Goal: Task Accomplishment & Management: Complete application form

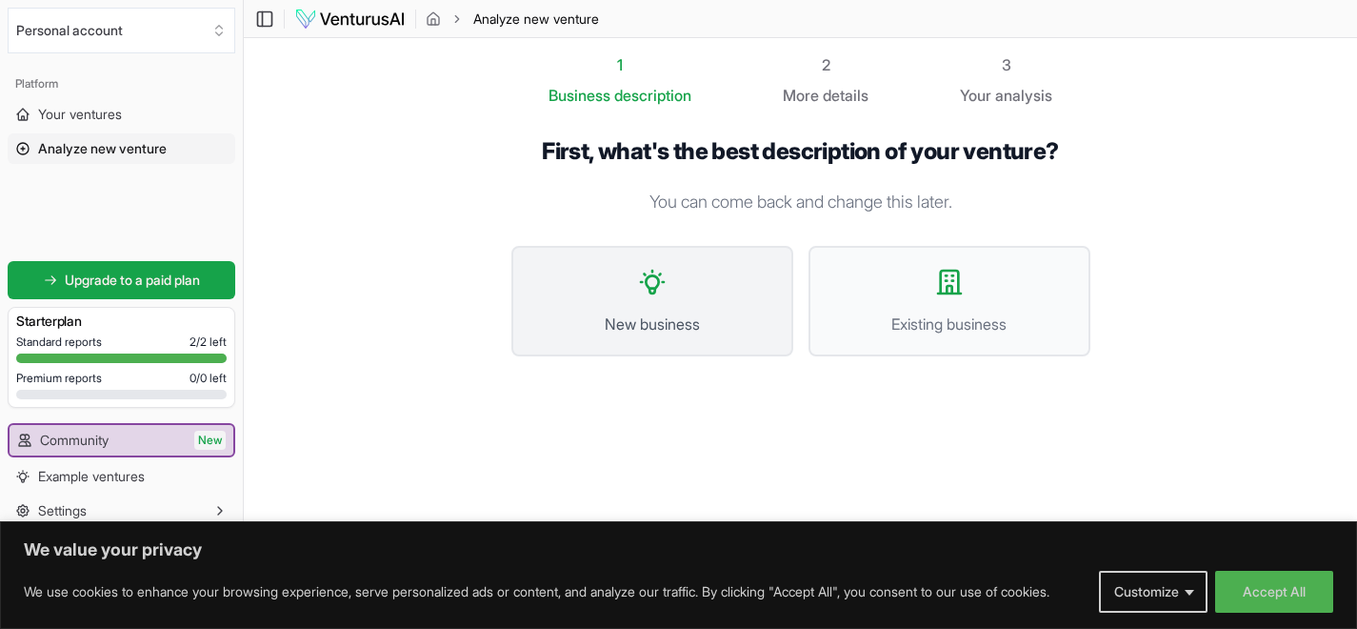
click at [662, 312] on span "New business" at bounding box center [653, 323] width 240 height 23
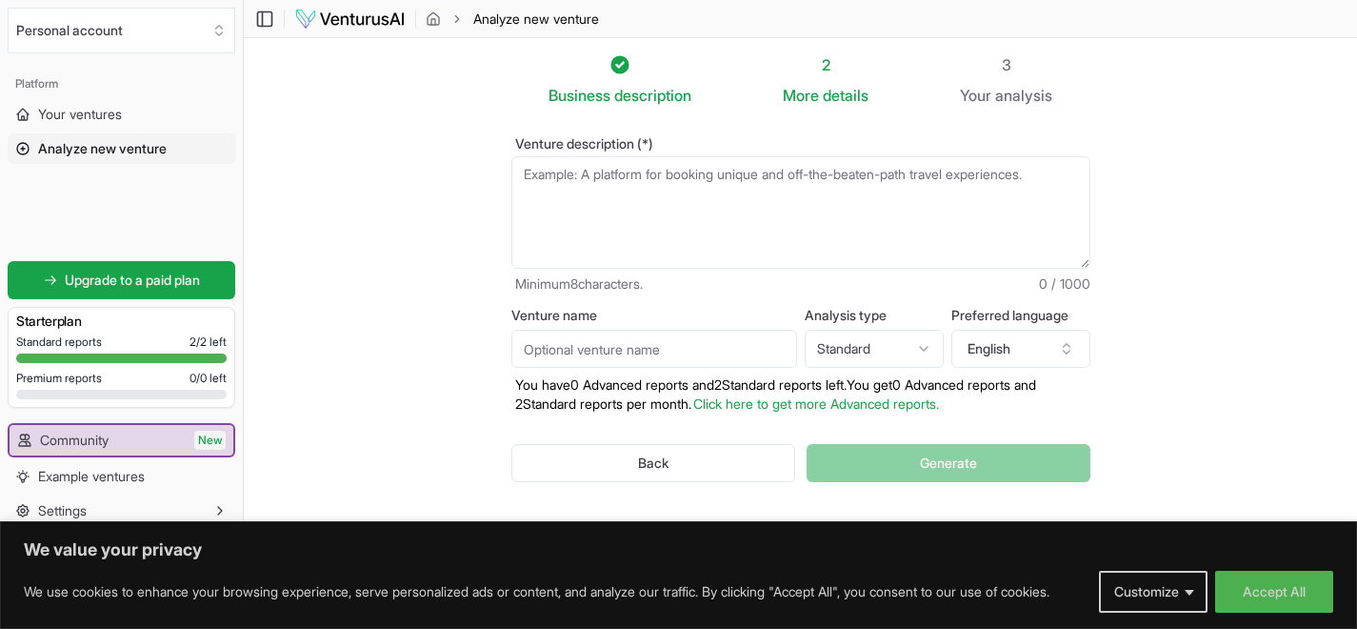
click at [652, 346] on input "Venture name" at bounding box center [655, 349] width 286 height 38
type input "PacePoint Pro"
click at [872, 353] on html "We value your privacy We use cookies to enhance your browsing experience, serve…" at bounding box center [678, 314] width 1357 height 629
click at [895, 342] on html "We value your privacy We use cookies to enhance your browsing experience, serve…" at bounding box center [678, 314] width 1357 height 629
select select "standard"
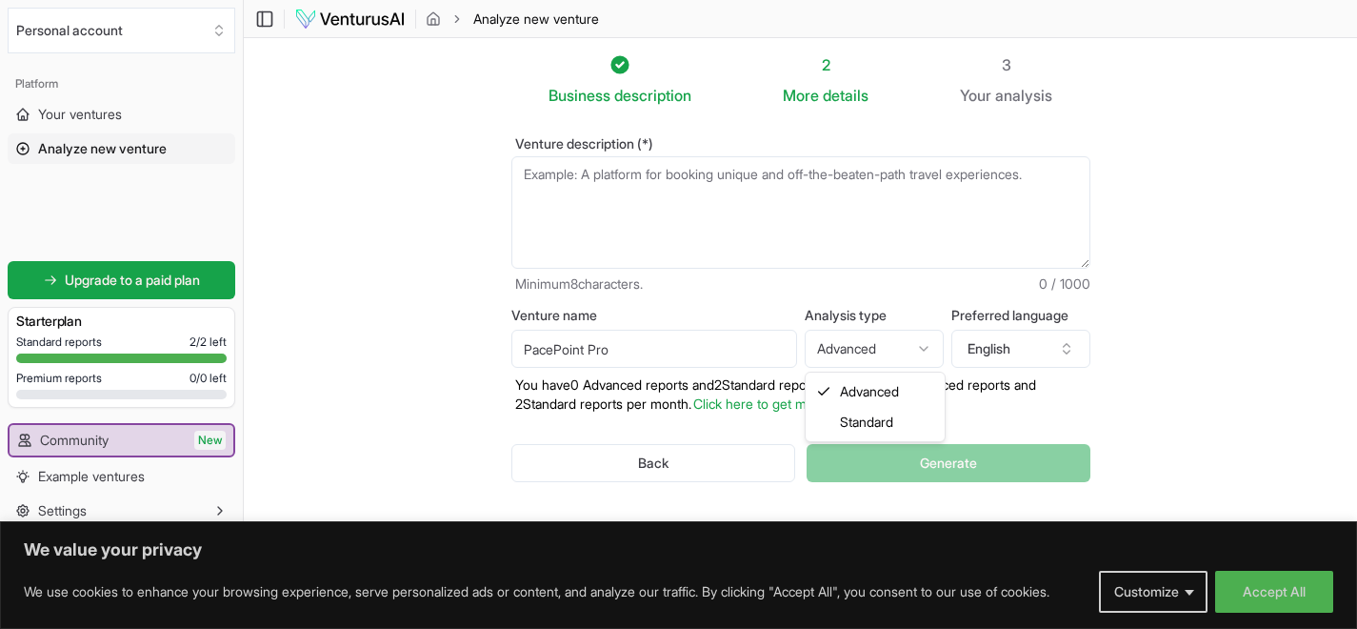
drag, startPoint x: 884, startPoint y: 424, endPoint x: 817, endPoint y: 410, distance: 68.2
click at [651, 196] on textarea "Venture description (*)" at bounding box center [801, 212] width 579 height 112
click at [623, 179] on textarea "Venture description (*)" at bounding box center [801, 212] width 579 height 112
paste textarea "PacePoint Pro is a golf technology company focused on solving the game’s most f…"
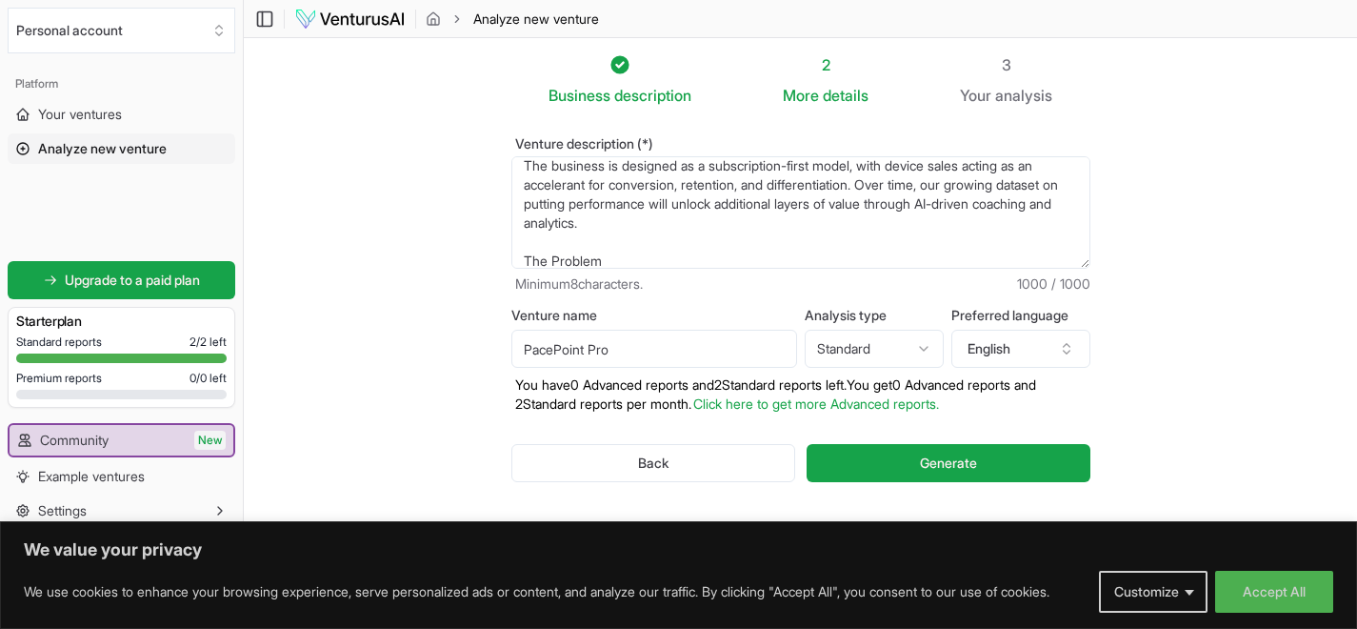
scroll to position [141, 0]
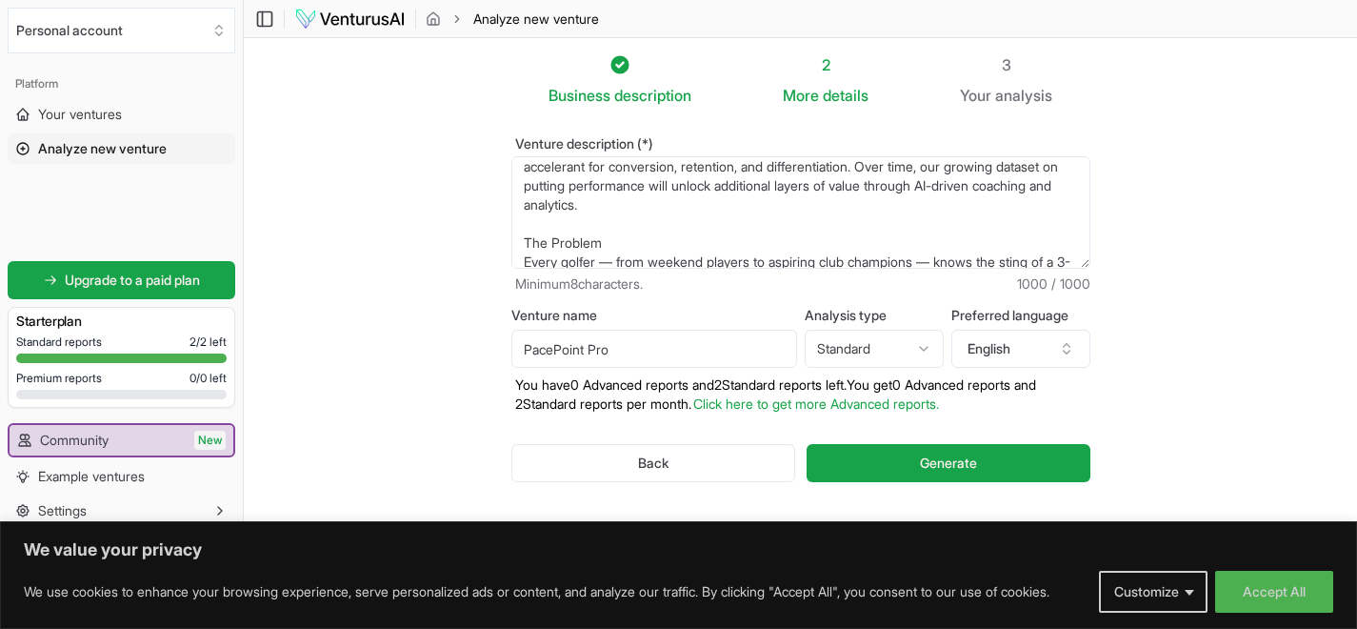
drag, startPoint x: 631, startPoint y: 263, endPoint x: 582, endPoint y: 208, distance: 73.6
click at [631, 263] on textarea "PacePoint Pro is a golf technology company focused on solving the game’s most f…" at bounding box center [801, 212] width 579 height 112
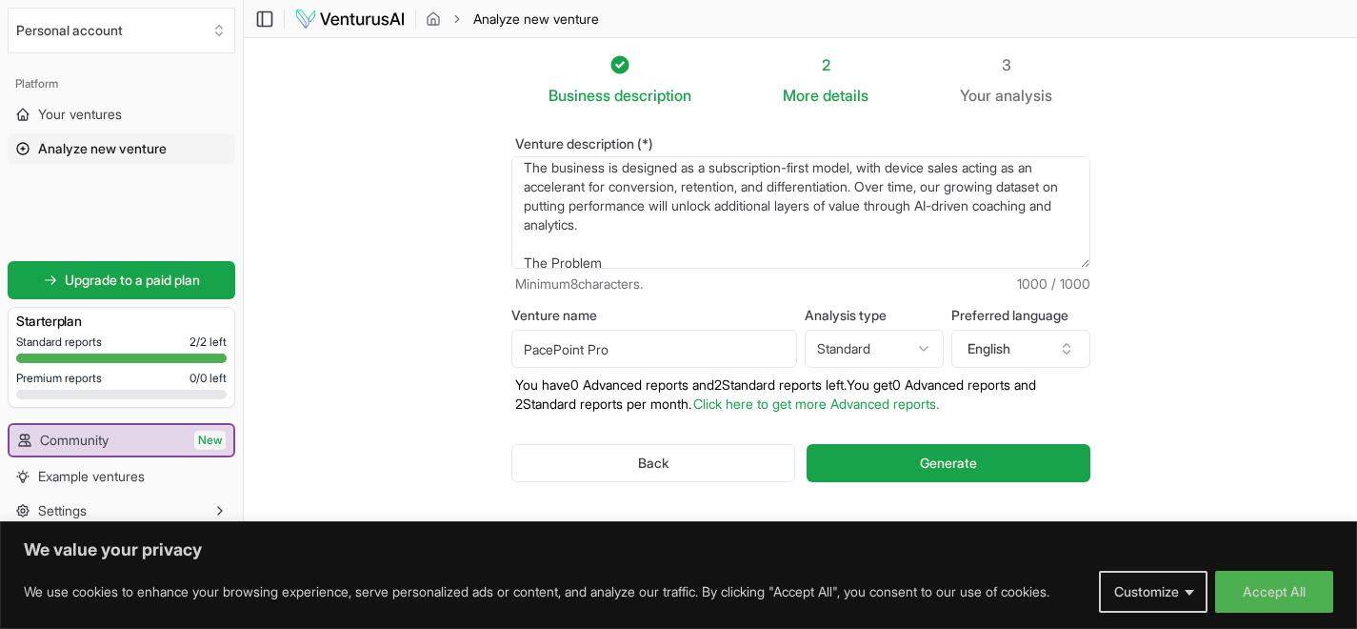
scroll to position [229, 0]
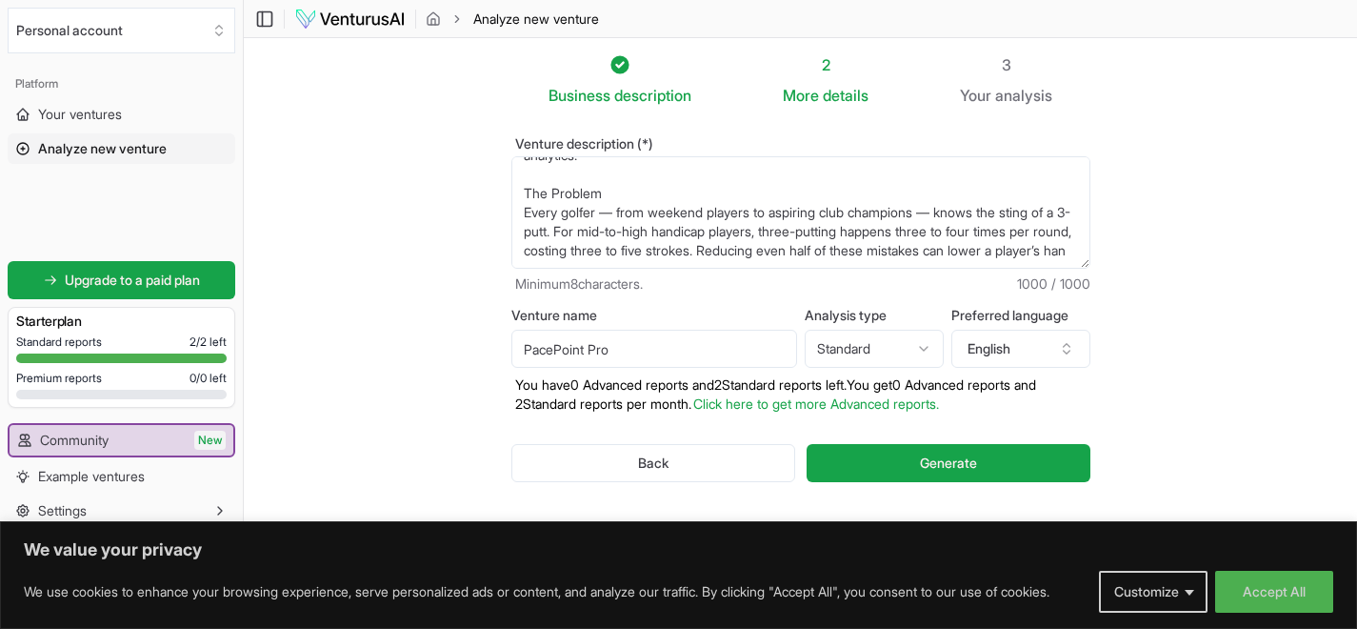
drag, startPoint x: 520, startPoint y: 164, endPoint x: 903, endPoint y: 356, distance: 428.6
click at [903, 356] on form "Venture description (*) Minimum 8 characters. 1000 / 1000 Venture name PacePoin…" at bounding box center [801, 324] width 579 height 375
type textarea "PacePoint Pro is a golf technology company focused on solving the game’s most f…"
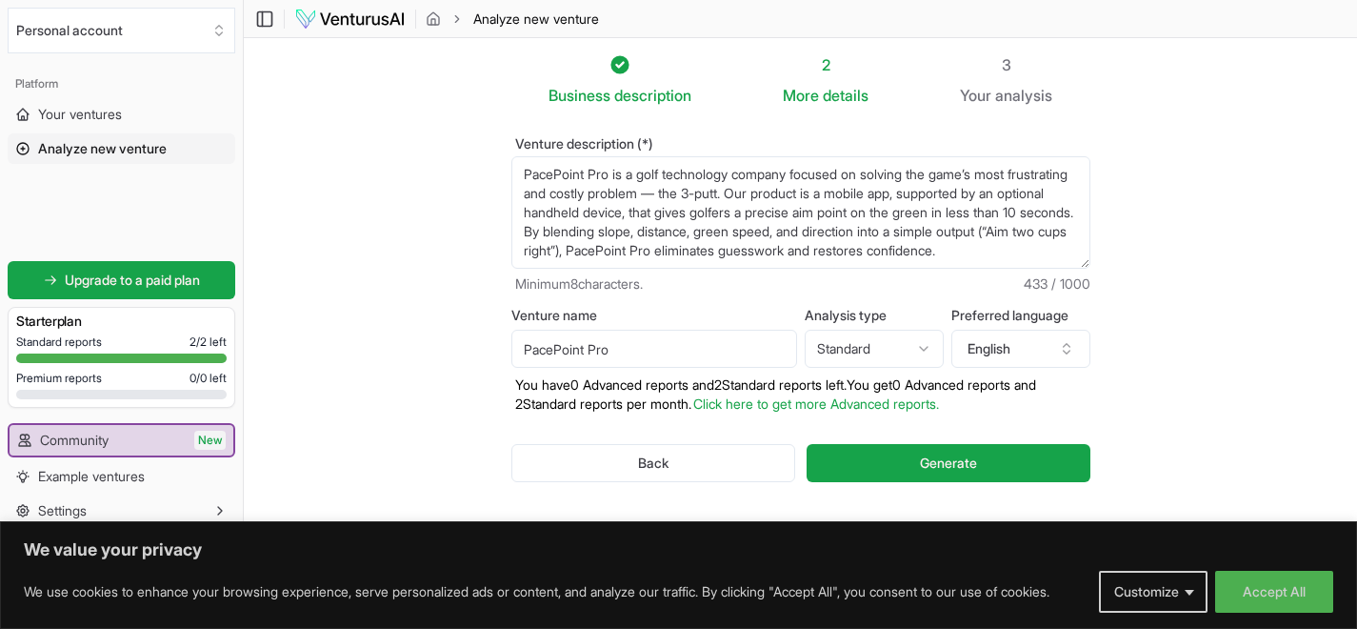
scroll to position [0, 0]
drag, startPoint x: 624, startPoint y: 214, endPoint x: 452, endPoint y: 130, distance: 191.3
click at [452, 130] on section "Business description 2 More details 3 Your analysis Venture description (*) Min…" at bounding box center [801, 298] width 1114 height 520
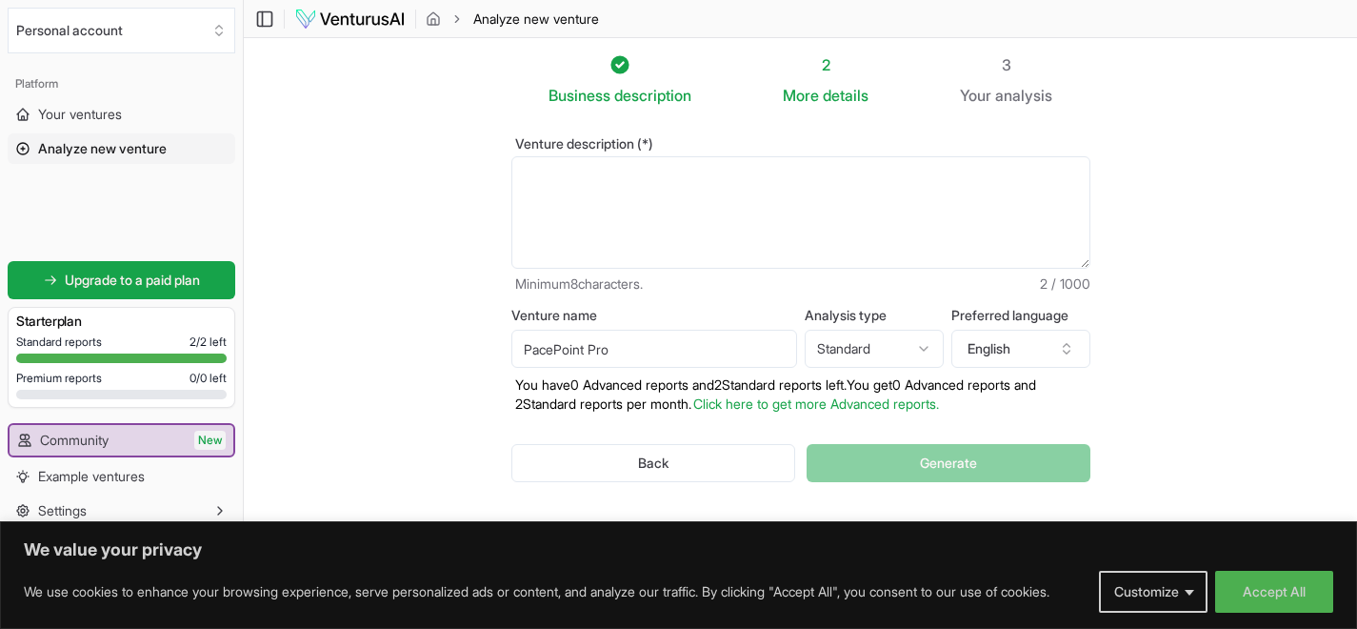
paste textarea "PacePoint Pro is a golf technology company solving the game’s most common frust…"
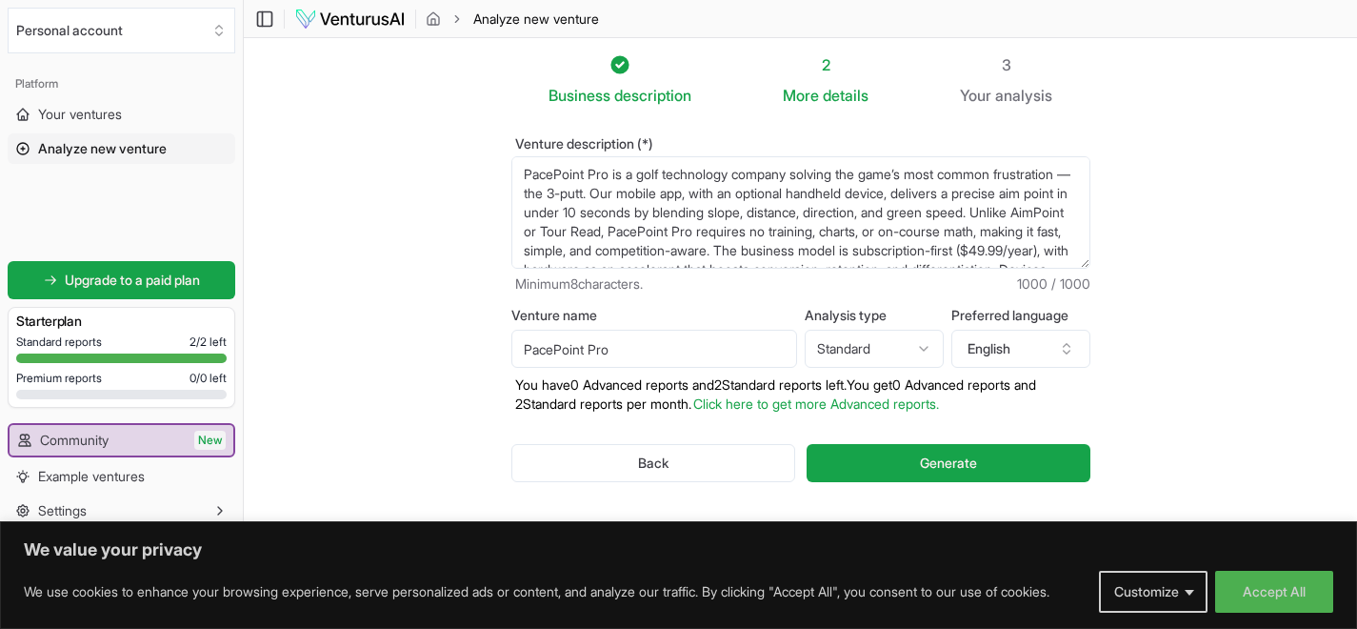
scroll to position [124, 0]
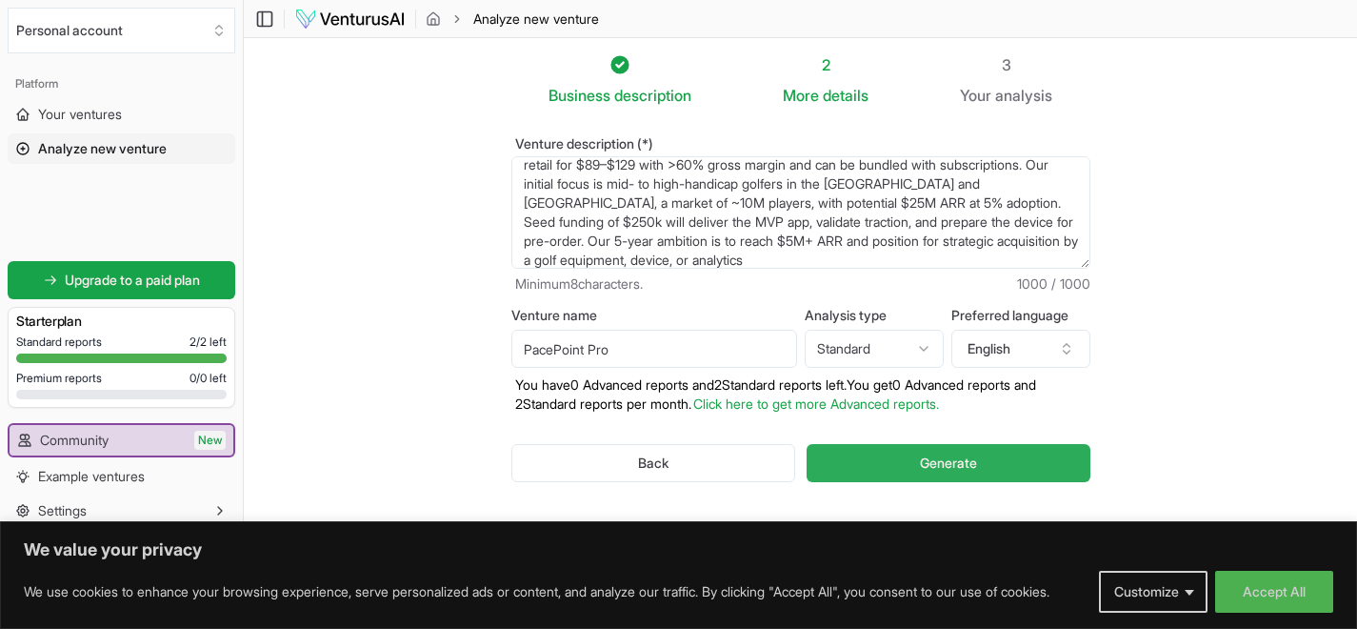
type textarea "PacePoint Pro is a golf technology company solving the game’s most common frust…"
click at [979, 468] on button "Generate" at bounding box center [948, 463] width 283 height 38
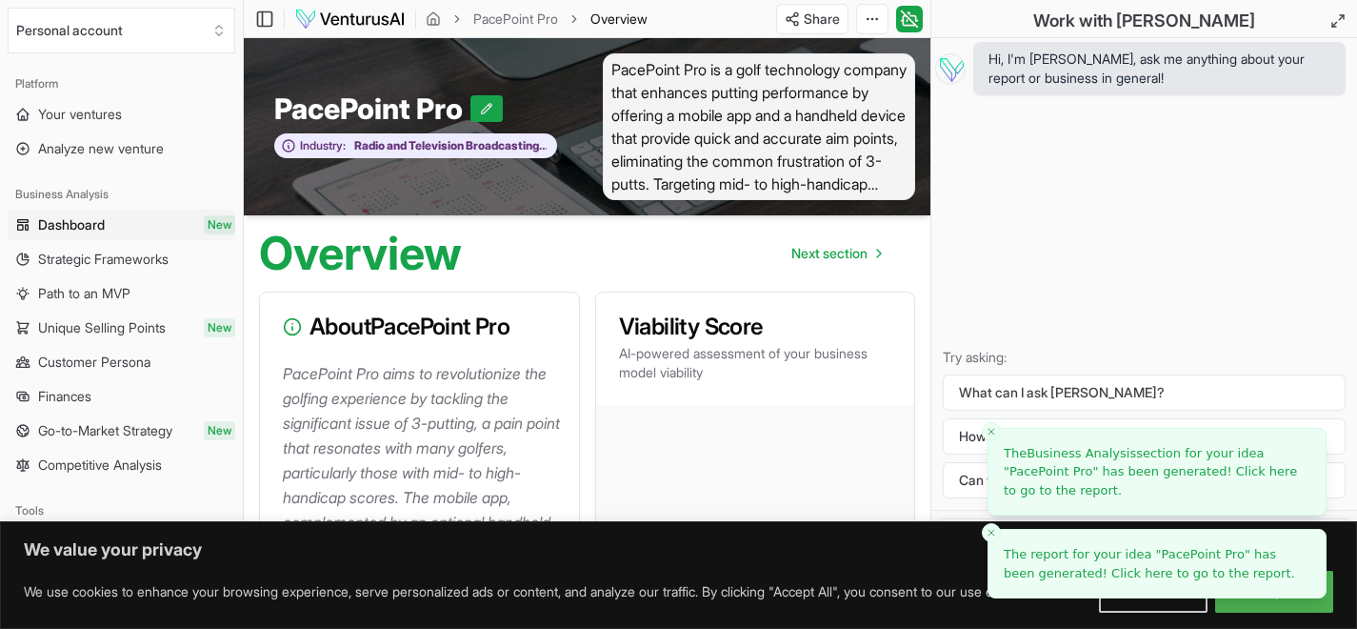
click at [1077, 566] on span "The report for your idea " PacePoint Pro " has been generated! Click here to go…" at bounding box center [1150, 563] width 292 height 33
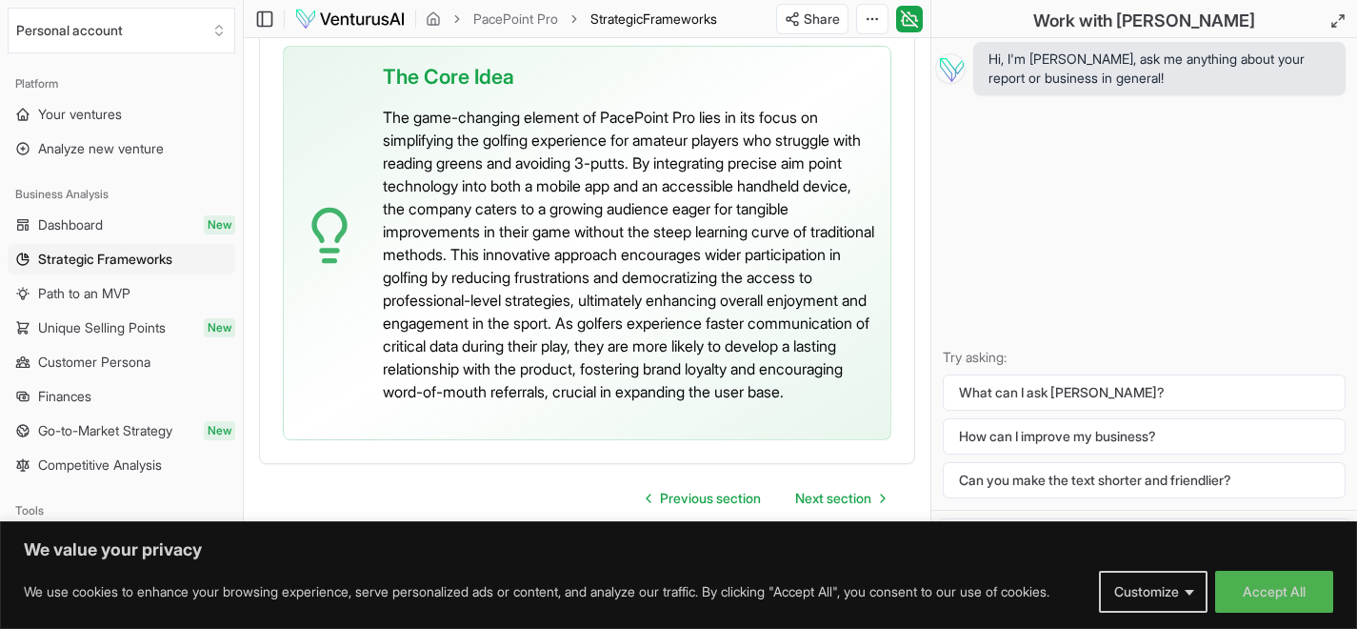
scroll to position [5749, 0]
click at [851, 499] on span "Next section" at bounding box center [833, 498] width 76 height 19
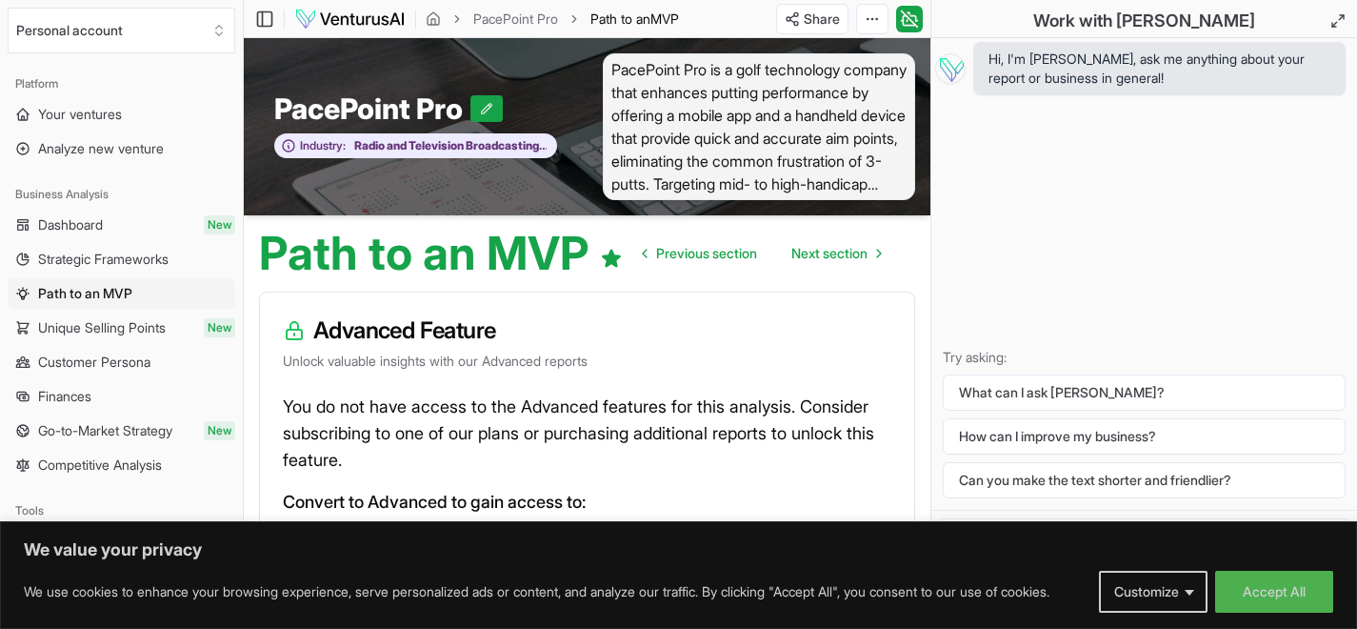
click at [140, 262] on span "Strategic Frameworks" at bounding box center [103, 259] width 131 height 19
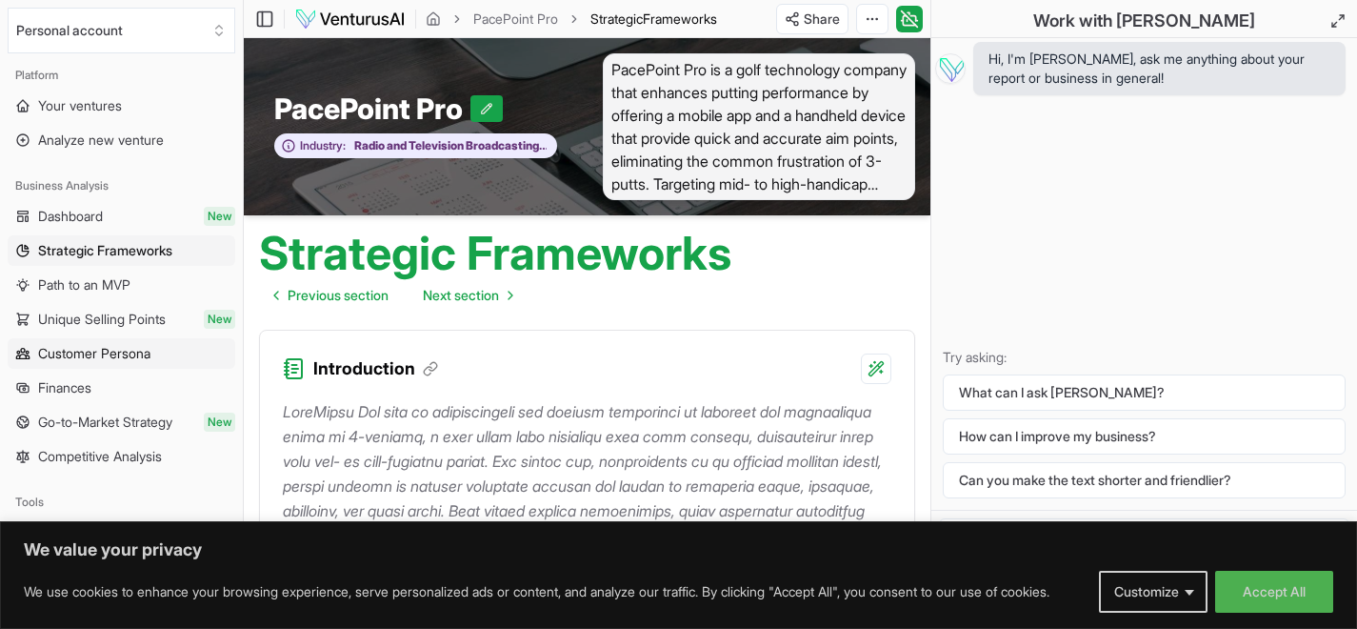
scroll to position [10, 0]
click at [107, 354] on span "Customer Persona" at bounding box center [94, 351] width 112 height 19
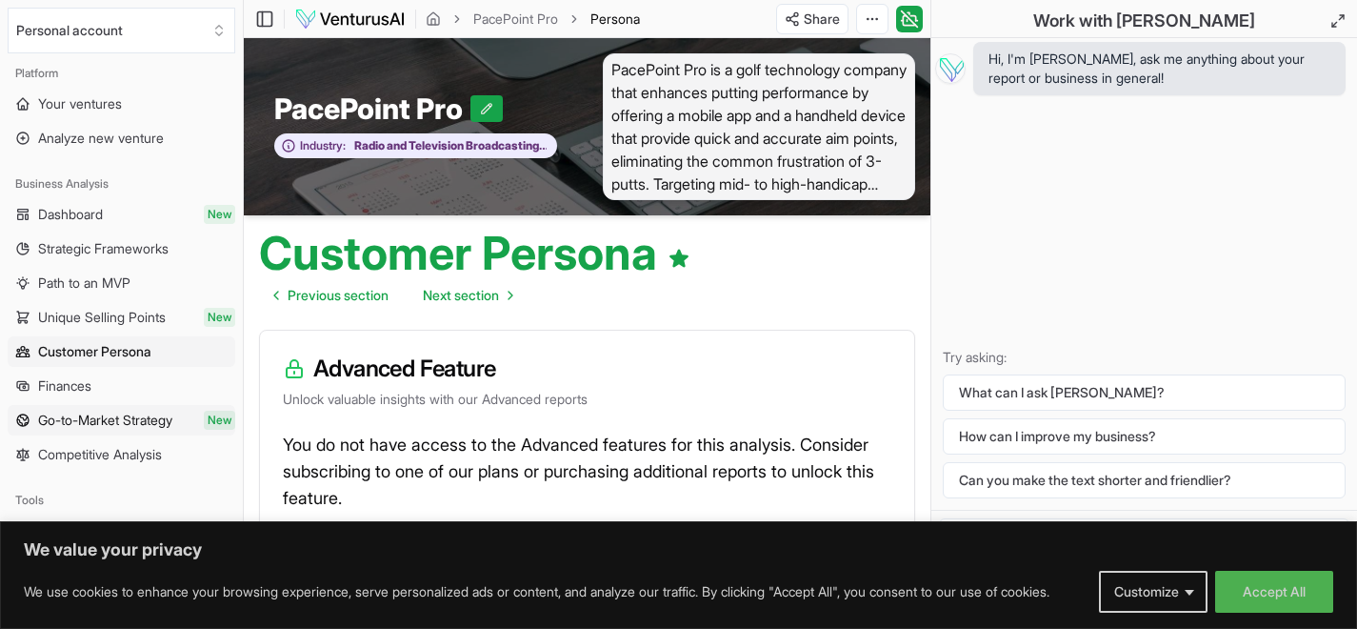
click at [127, 418] on span "Go-to-Market Strategy" at bounding box center [105, 420] width 134 height 19
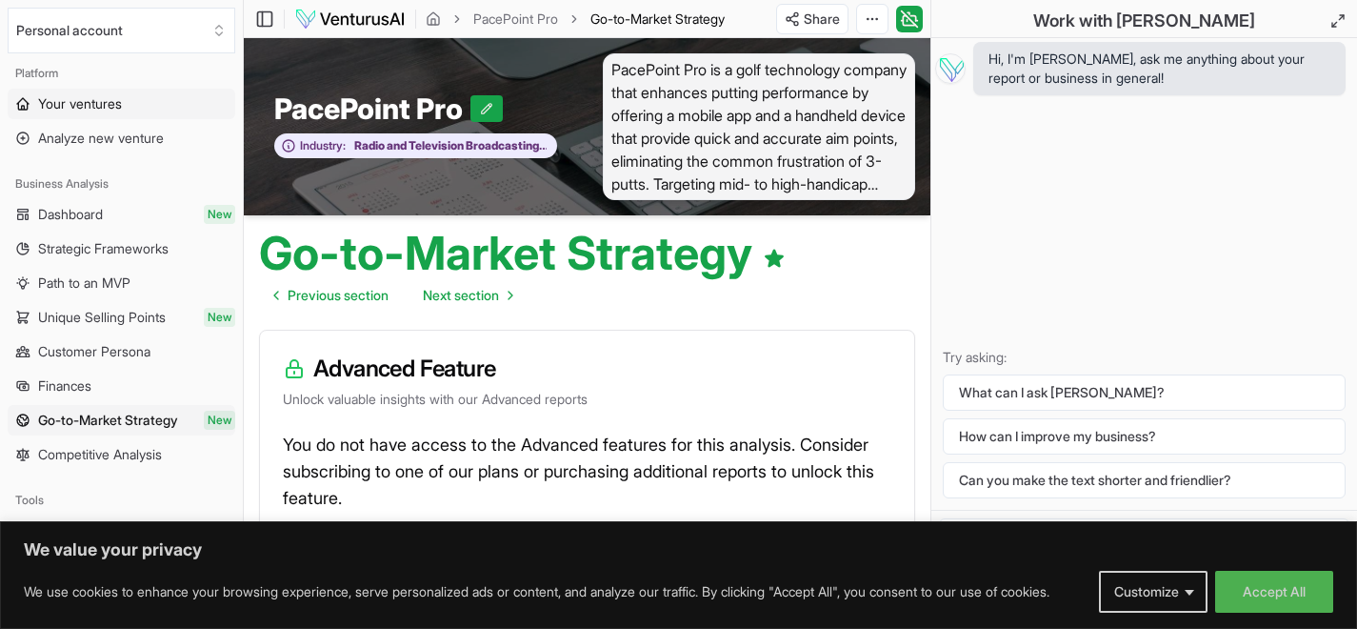
click at [104, 113] on link "Your ventures" at bounding box center [122, 104] width 228 height 30
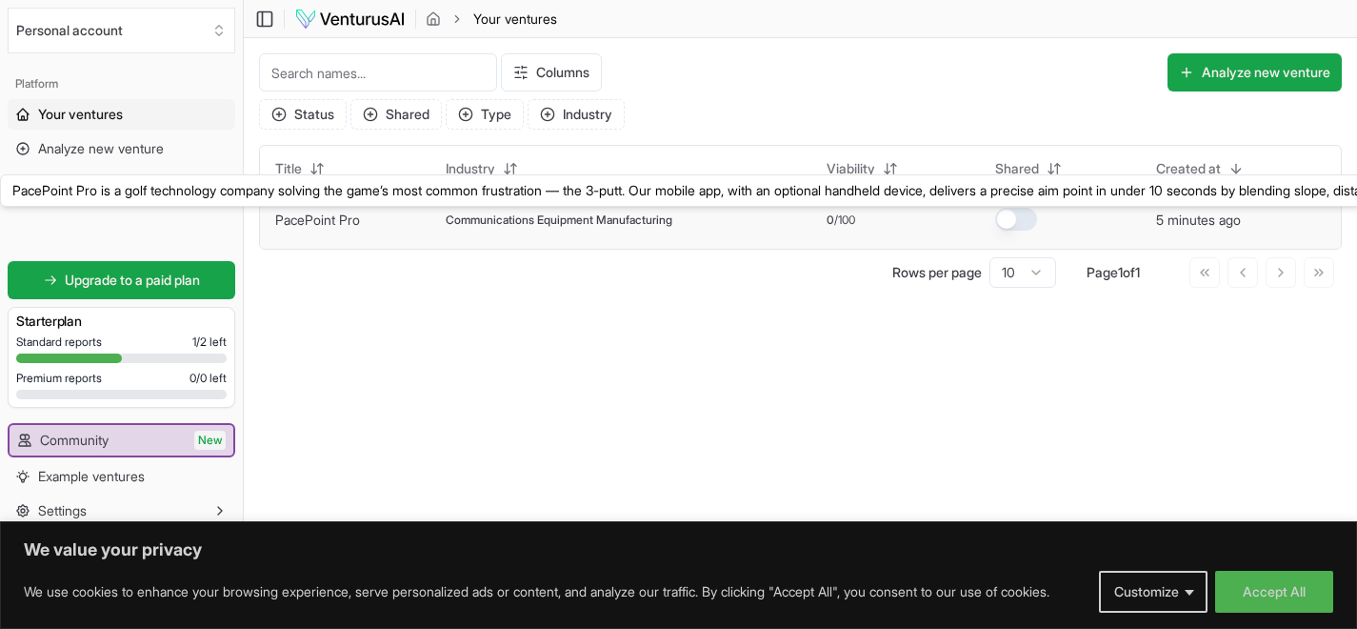
click at [293, 218] on link "PacePoint Pro" at bounding box center [317, 219] width 85 height 16
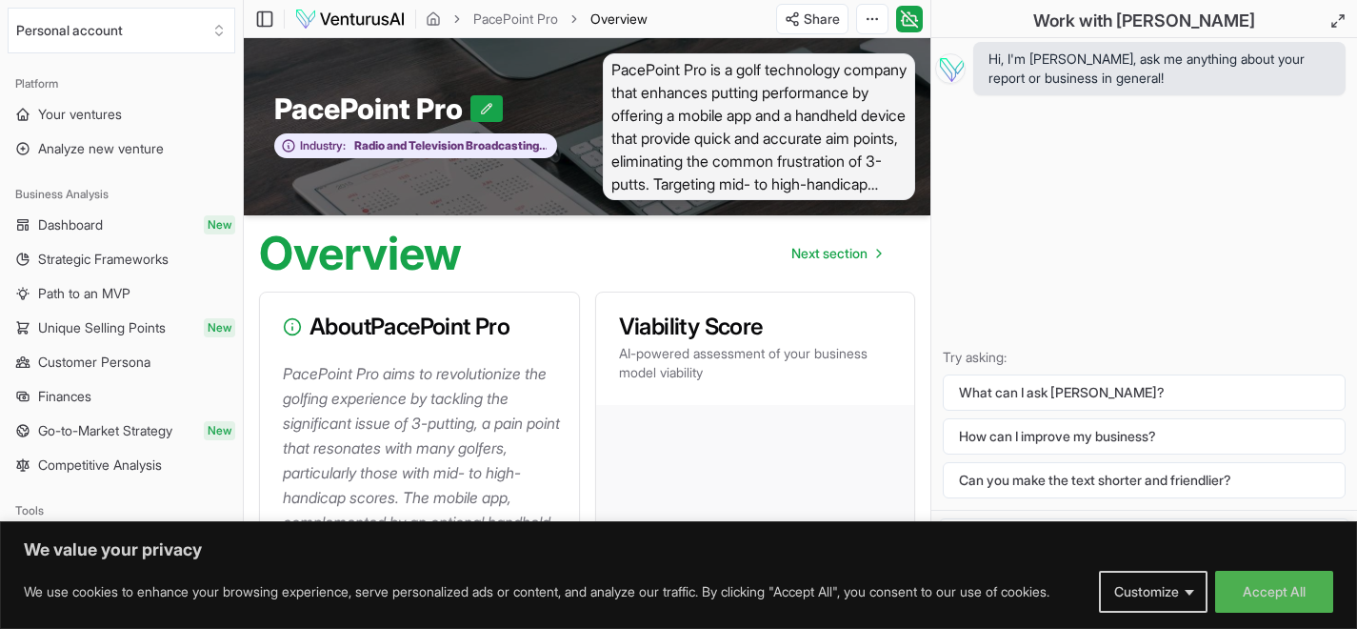
click at [870, 13] on html "We value your privacy We use cookies to enhance your browsing experience, serve…" at bounding box center [678, 314] width 1357 height 629
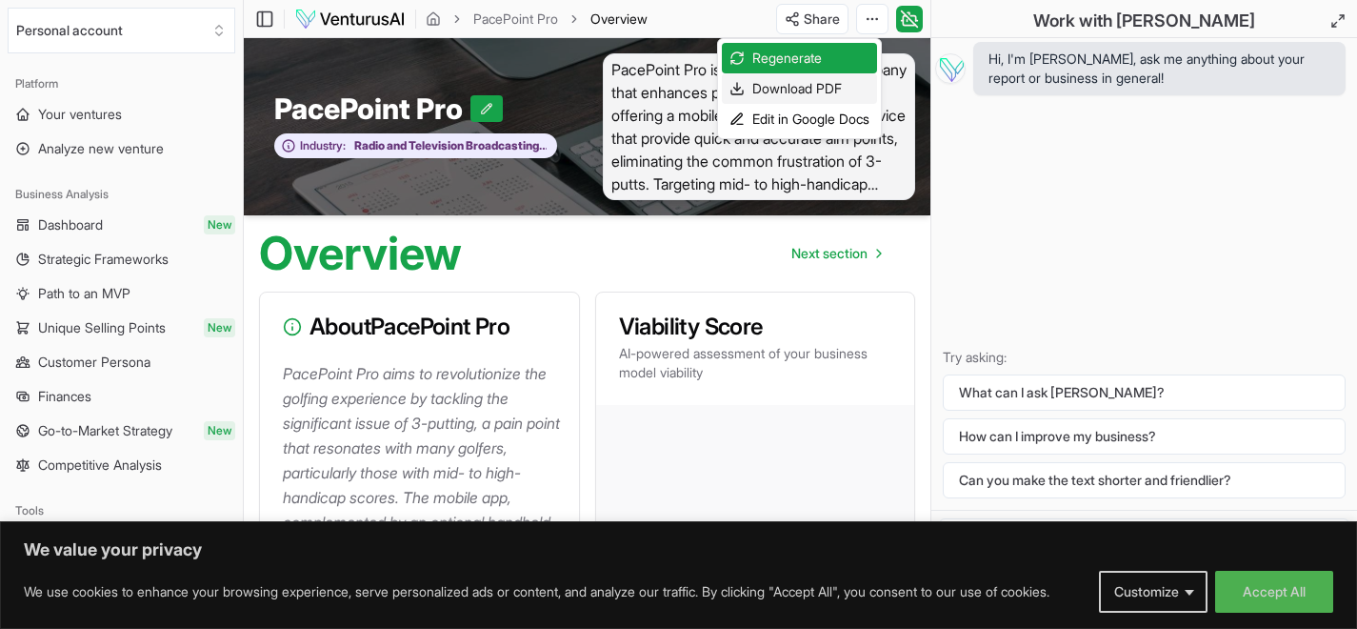
click at [846, 89] on div "Download PDF" at bounding box center [799, 88] width 155 height 30
